Goal: Information Seeking & Learning: Learn about a topic

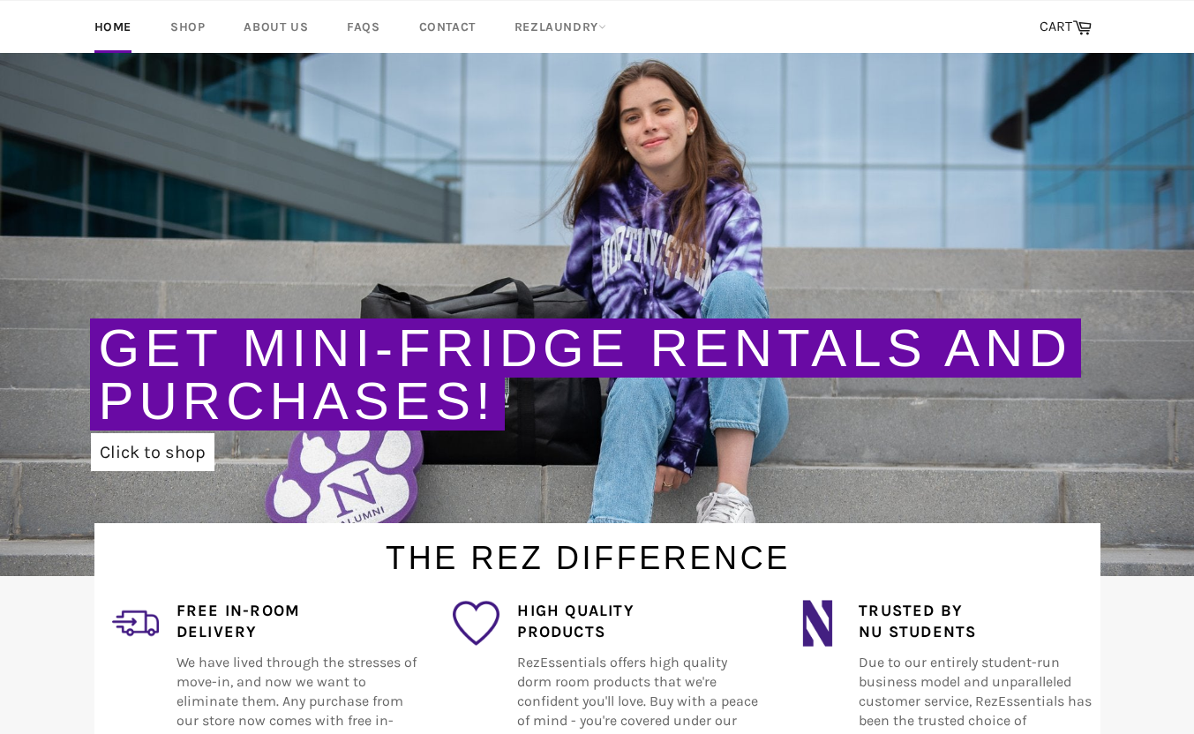
scroll to position [72, 0]
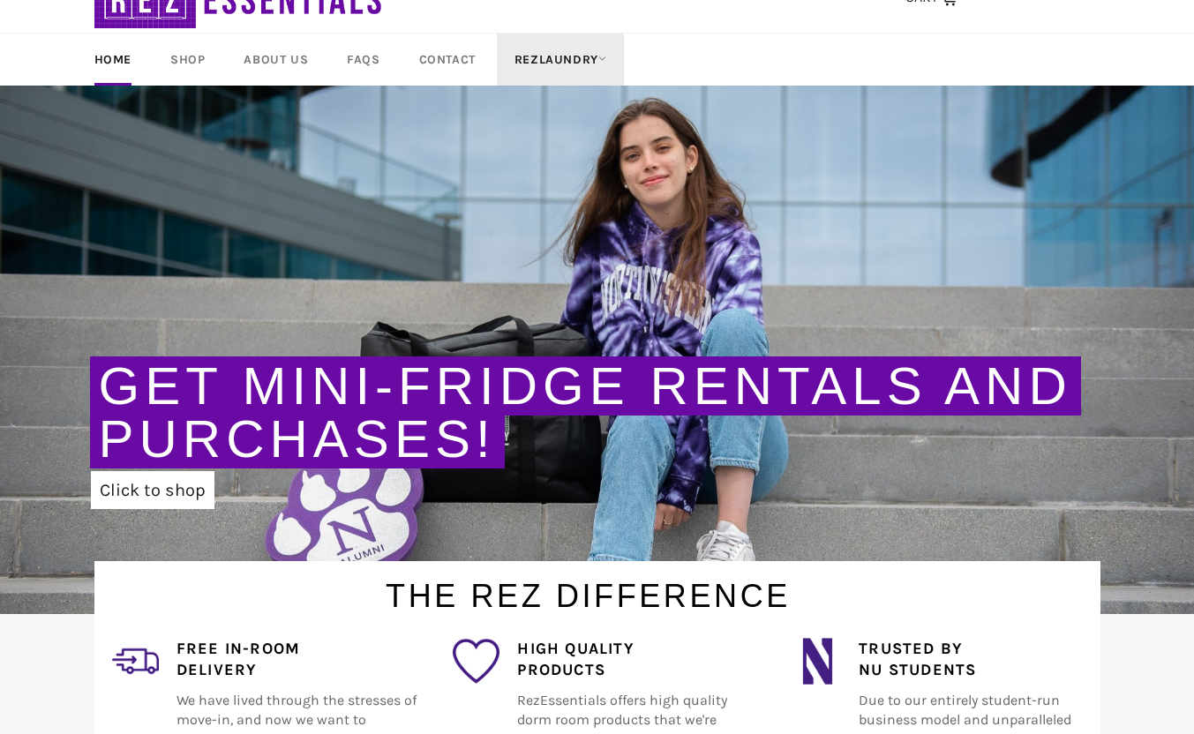
click at [569, 56] on link "RezLaundry" at bounding box center [560, 60] width 127 height 52
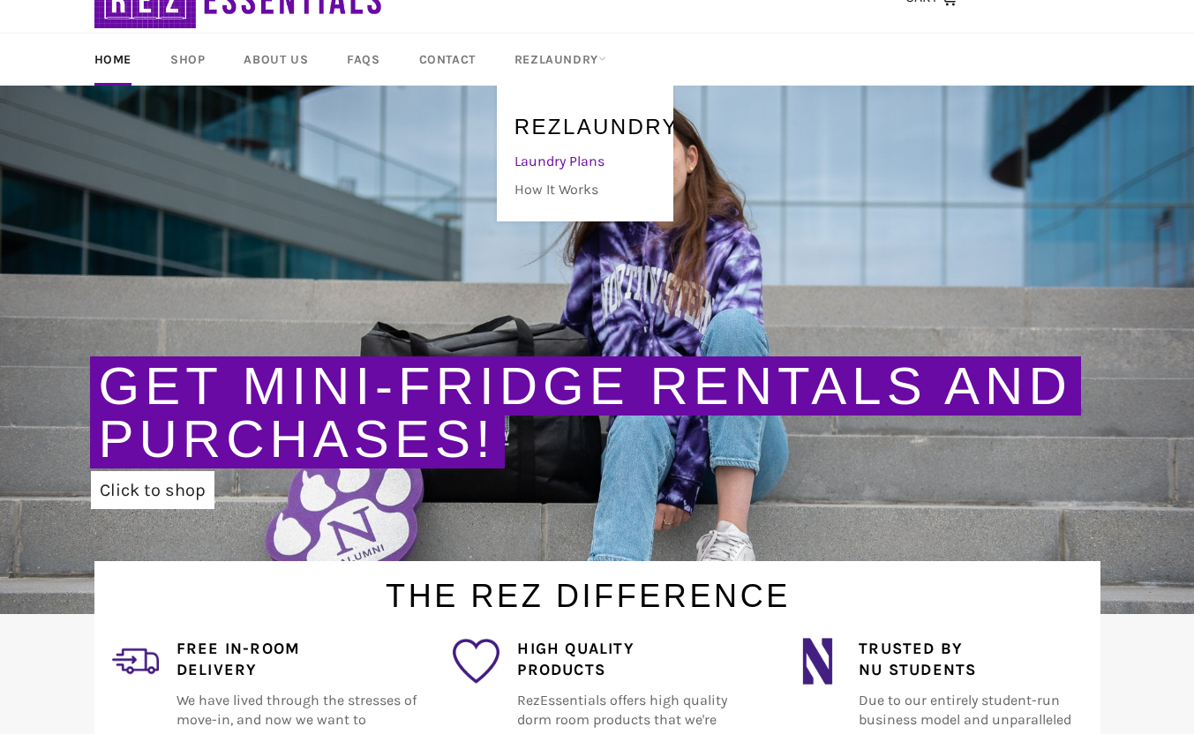
click at [574, 159] on link "Laundry Plans" at bounding box center [581, 161] width 150 height 28
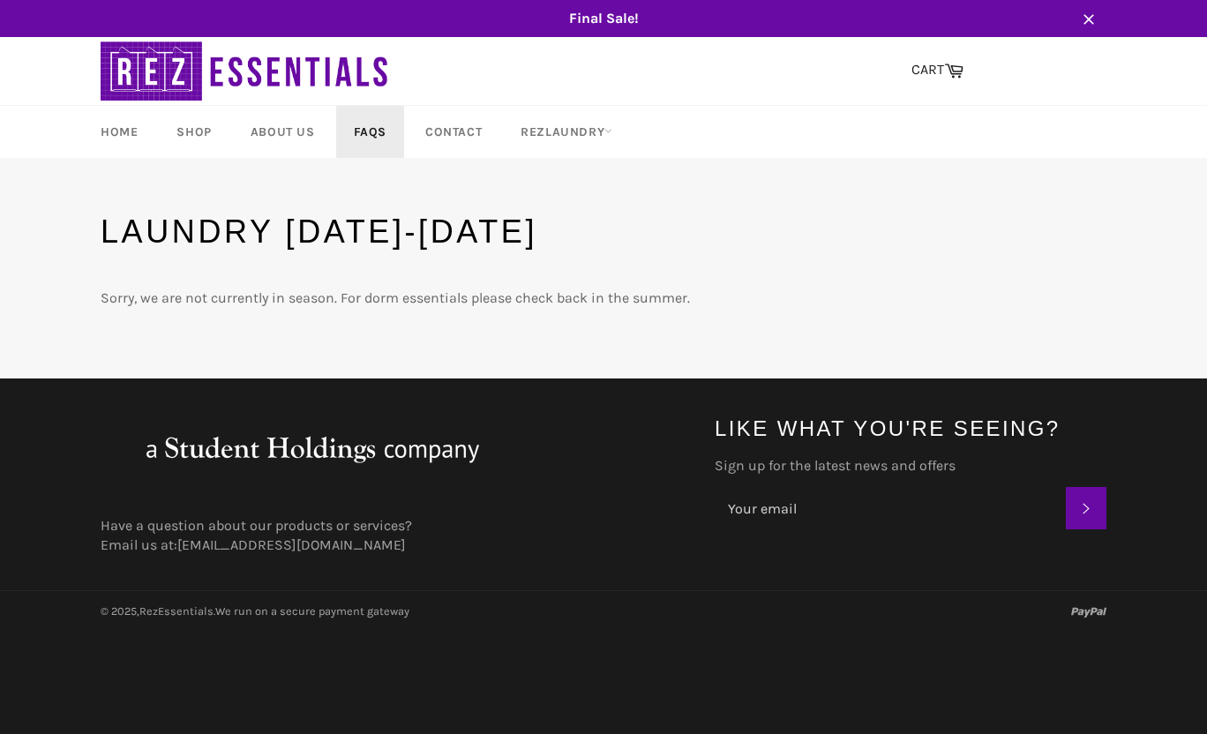
click at [381, 135] on link "FAQs" at bounding box center [370, 132] width 68 height 52
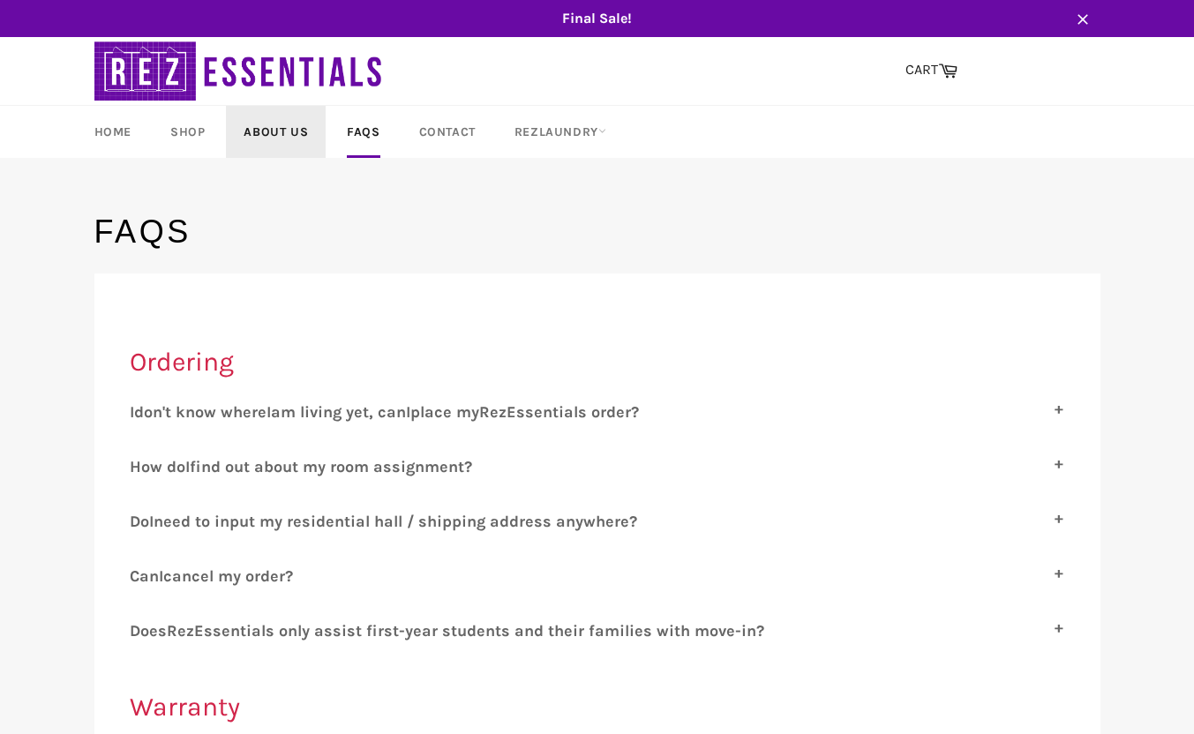
click at [272, 137] on link "About Us" at bounding box center [276, 132] width 100 height 52
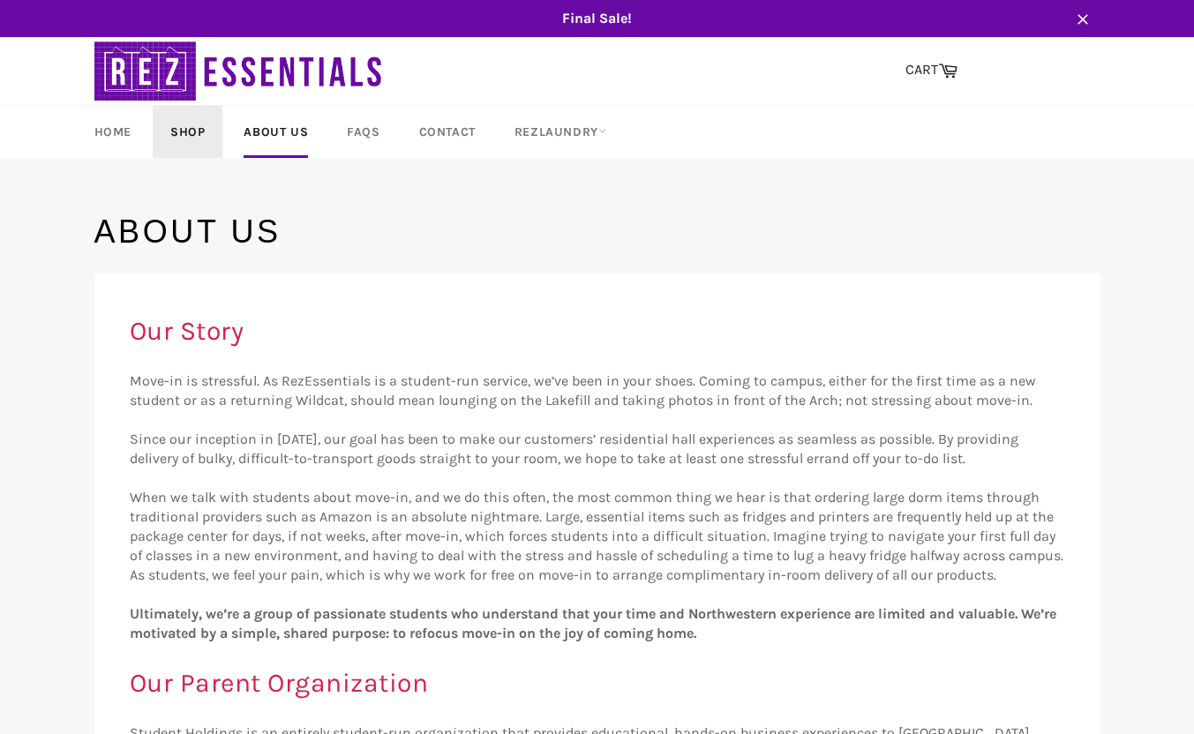
click at [201, 116] on link "Shop" at bounding box center [188, 132] width 70 height 52
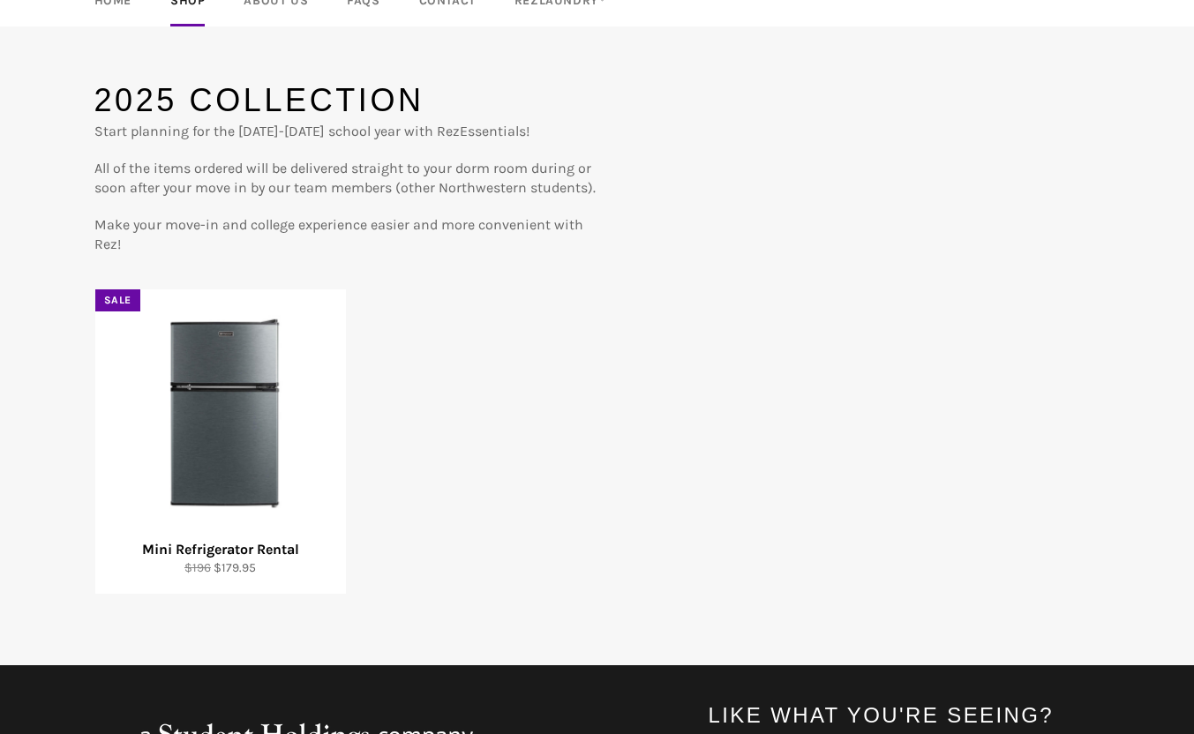
scroll to position [132, 0]
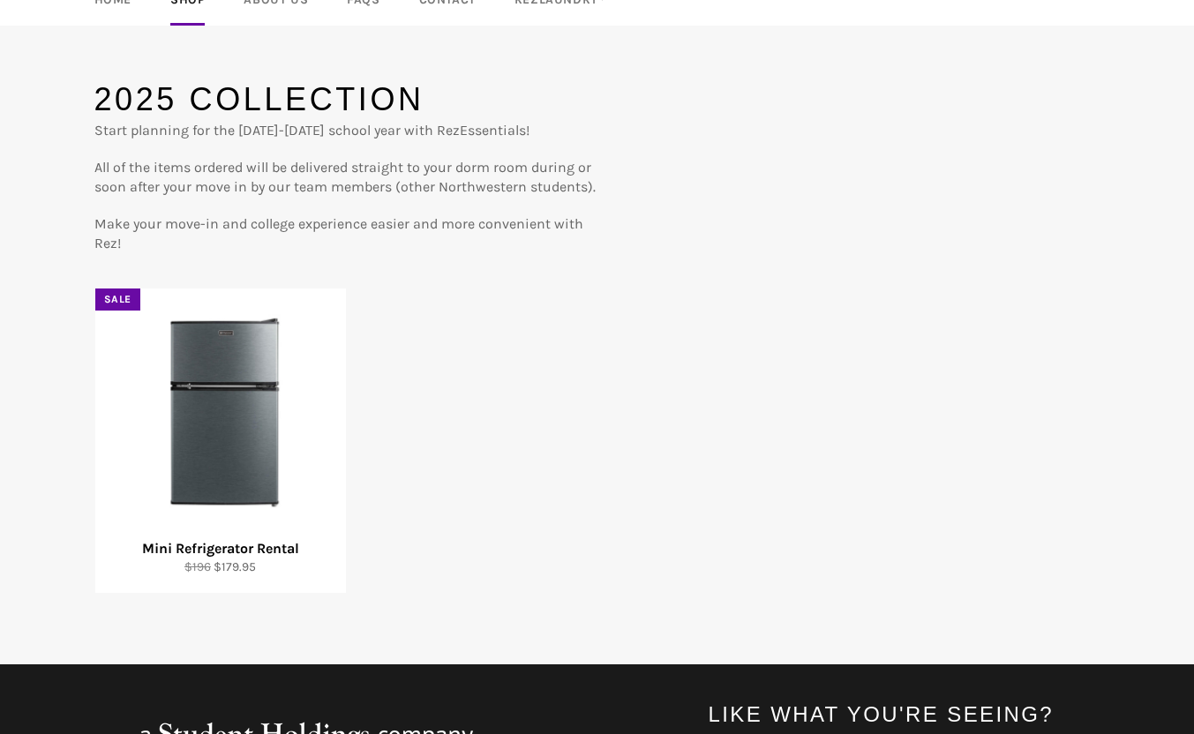
click at [905, 433] on div "Mini Refrigerator Rental Regular price $196 Sale price $179.95 Sale View" at bounding box center [597, 441] width 1006 height 305
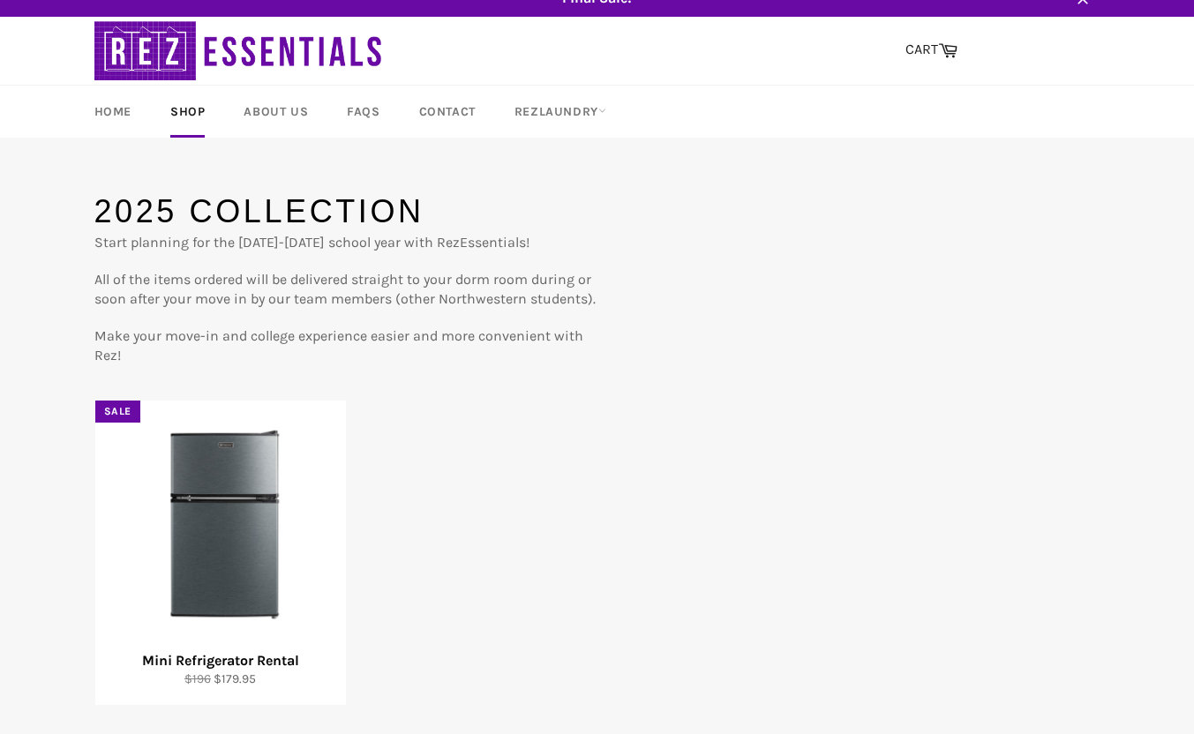
scroll to position [0, 0]
